Goal: Information Seeking & Learning: Learn about a topic

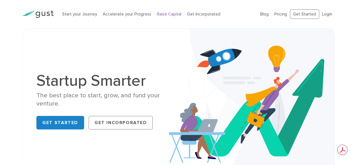
click at [160, 14] on link "Raise Capital" at bounding box center [169, 14] width 25 height 5
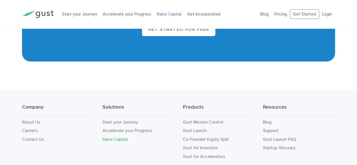
scroll to position [968, 0]
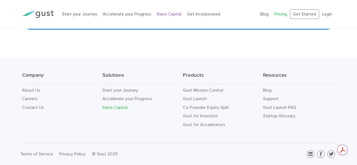
click at [280, 16] on link "Pricing" at bounding box center [280, 14] width 13 height 5
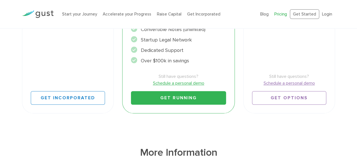
scroll to position [241, 0]
